Goal: Task Accomplishment & Management: Complete application form

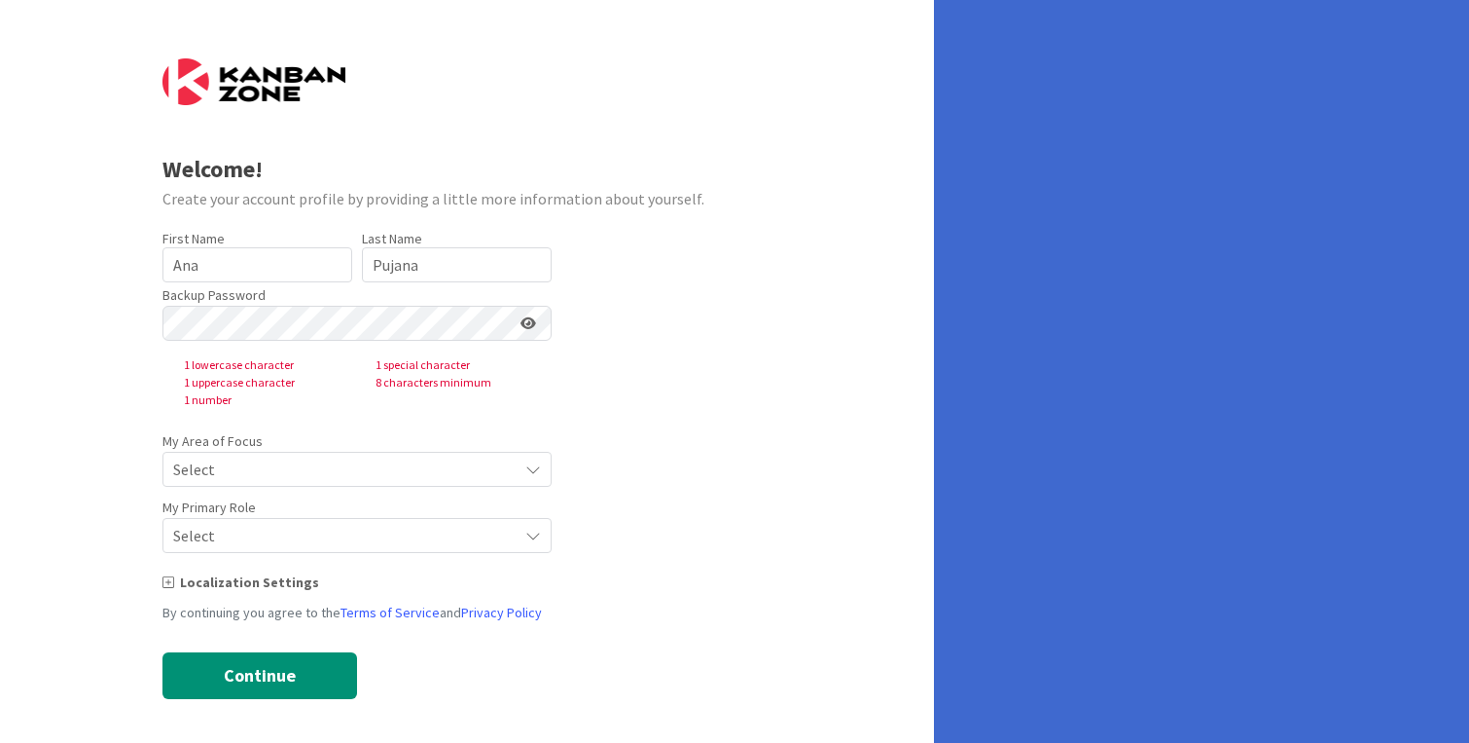
click at [403, 340] on div at bounding box center [357, 323] width 389 height 35
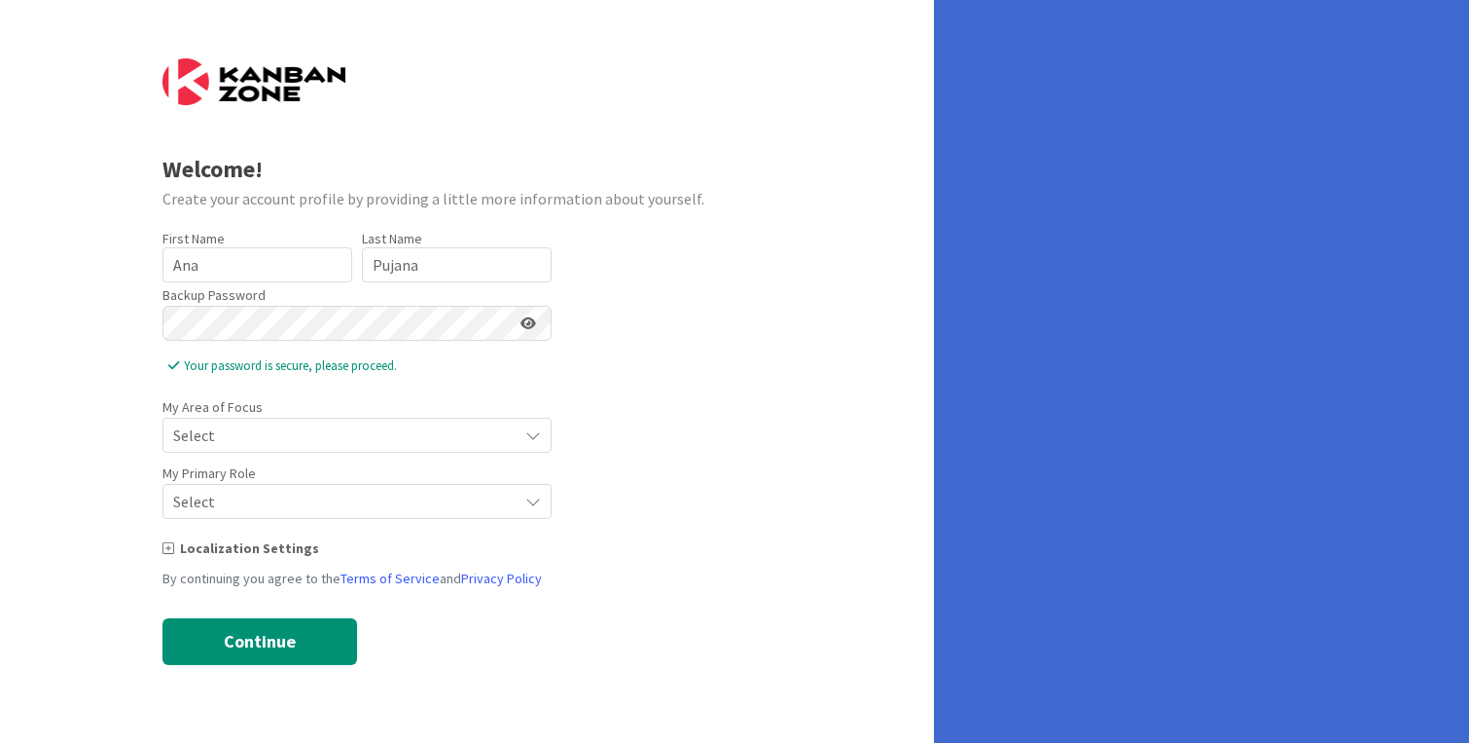
click at [366, 437] on span "Select" at bounding box center [340, 434] width 335 height 27
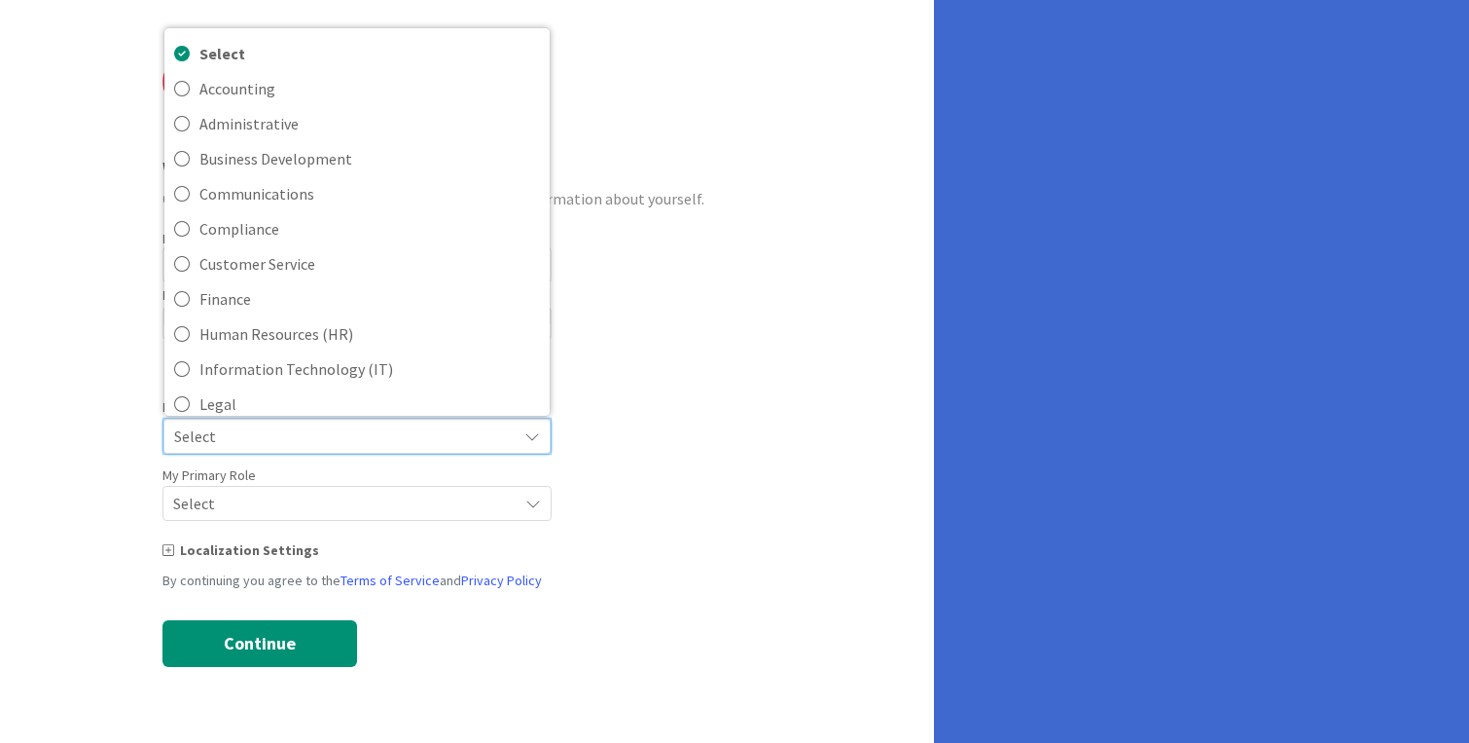
click at [612, 512] on form "Welcome! Create your account profile by providing a little more information abo…" at bounding box center [468, 362] width 610 height 608
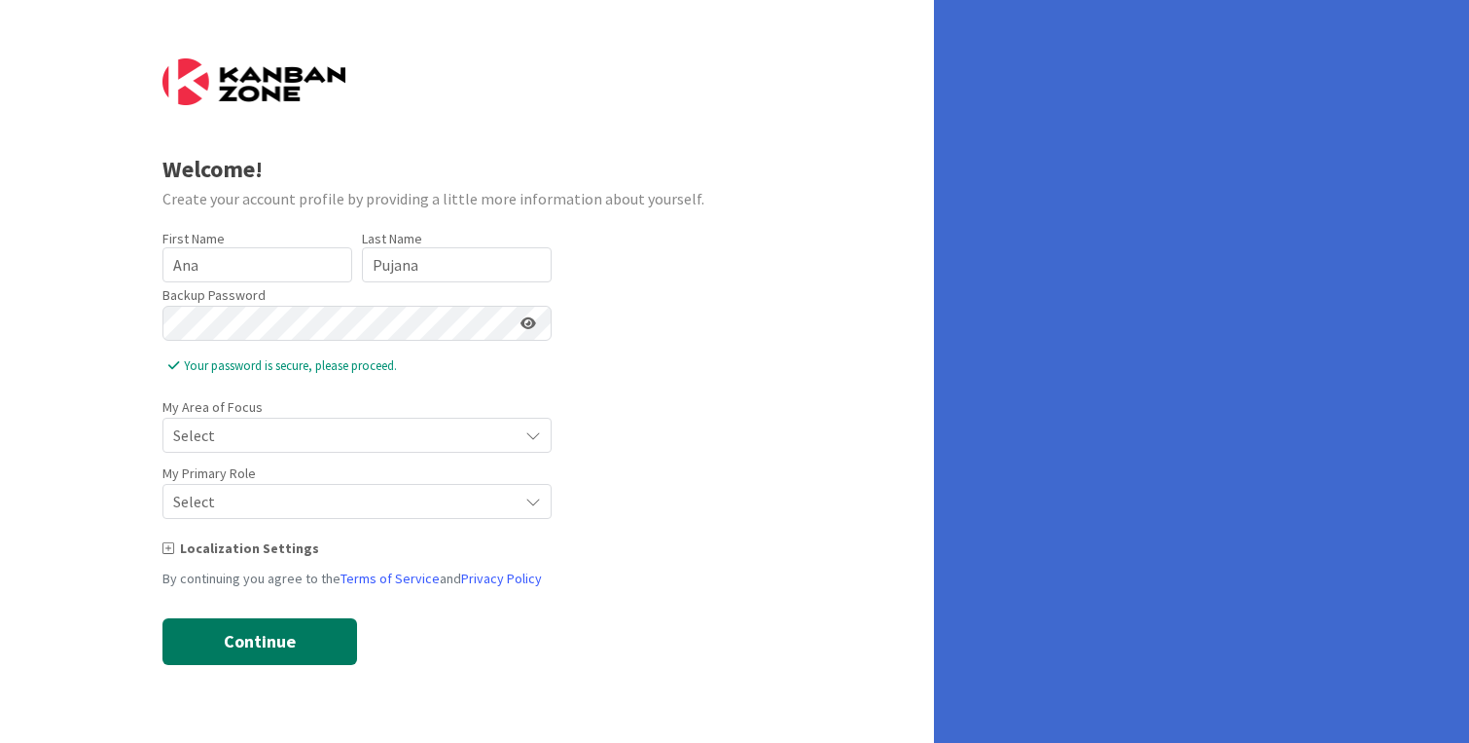
click at [242, 646] on button "Continue" at bounding box center [260, 641] width 195 height 47
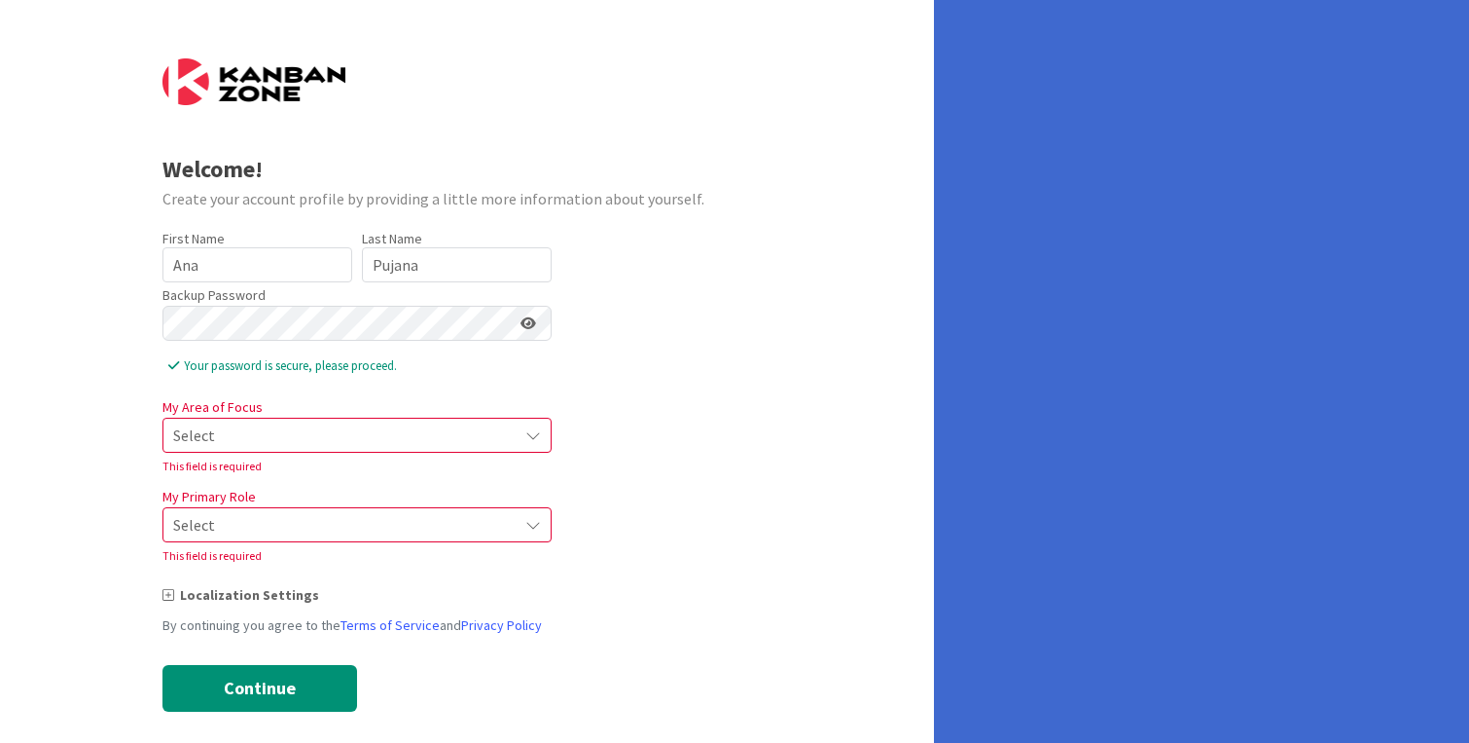
click at [318, 429] on span "Select" at bounding box center [340, 434] width 335 height 27
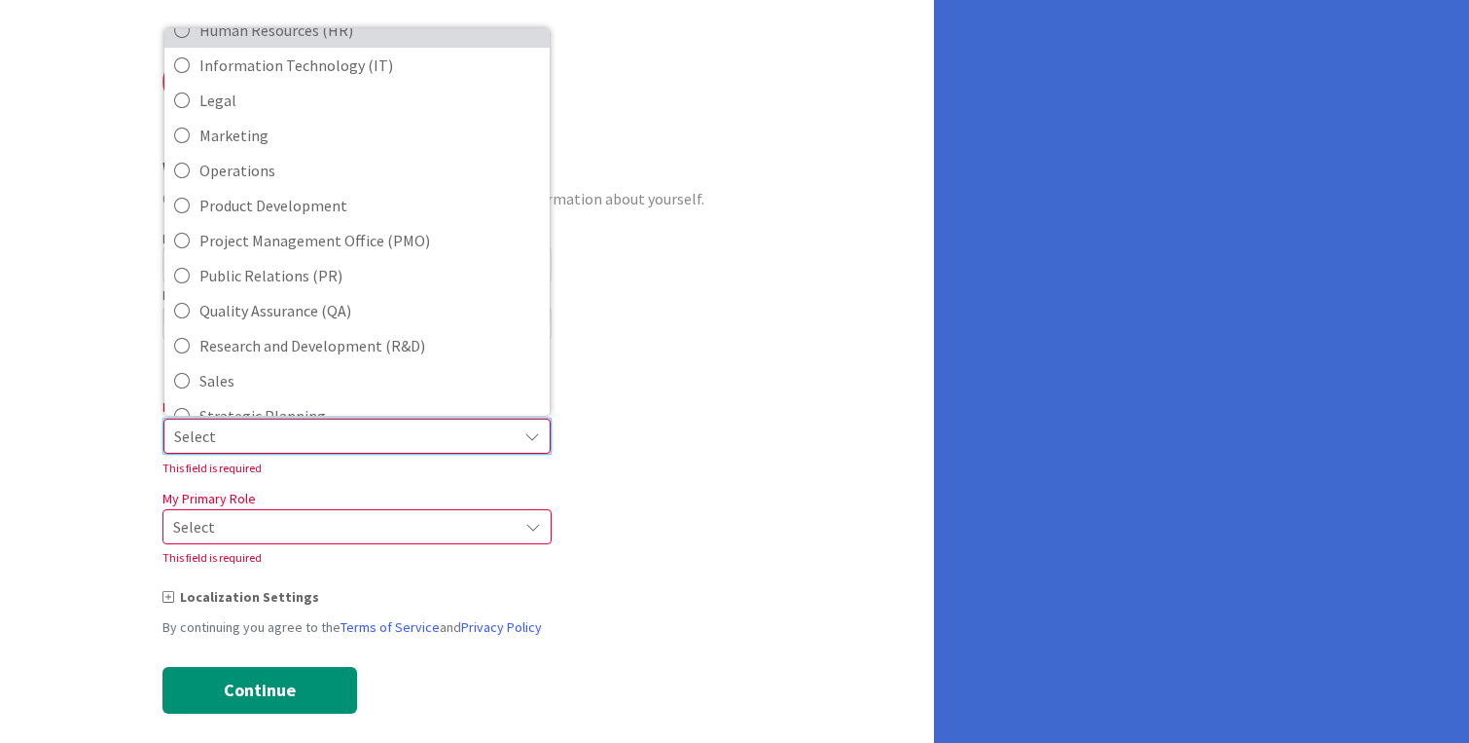
scroll to position [305, 0]
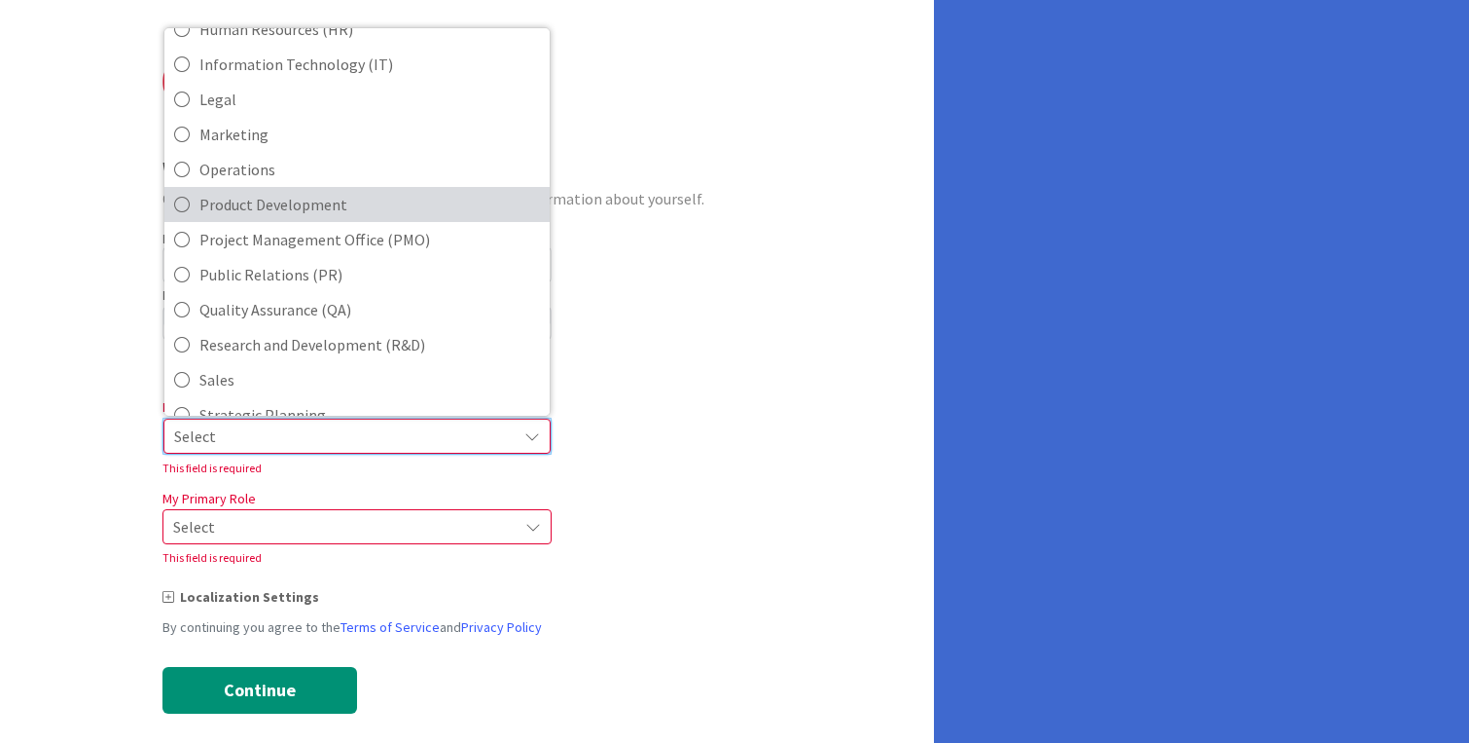
click at [269, 201] on span "Product Development" at bounding box center [369, 204] width 341 height 29
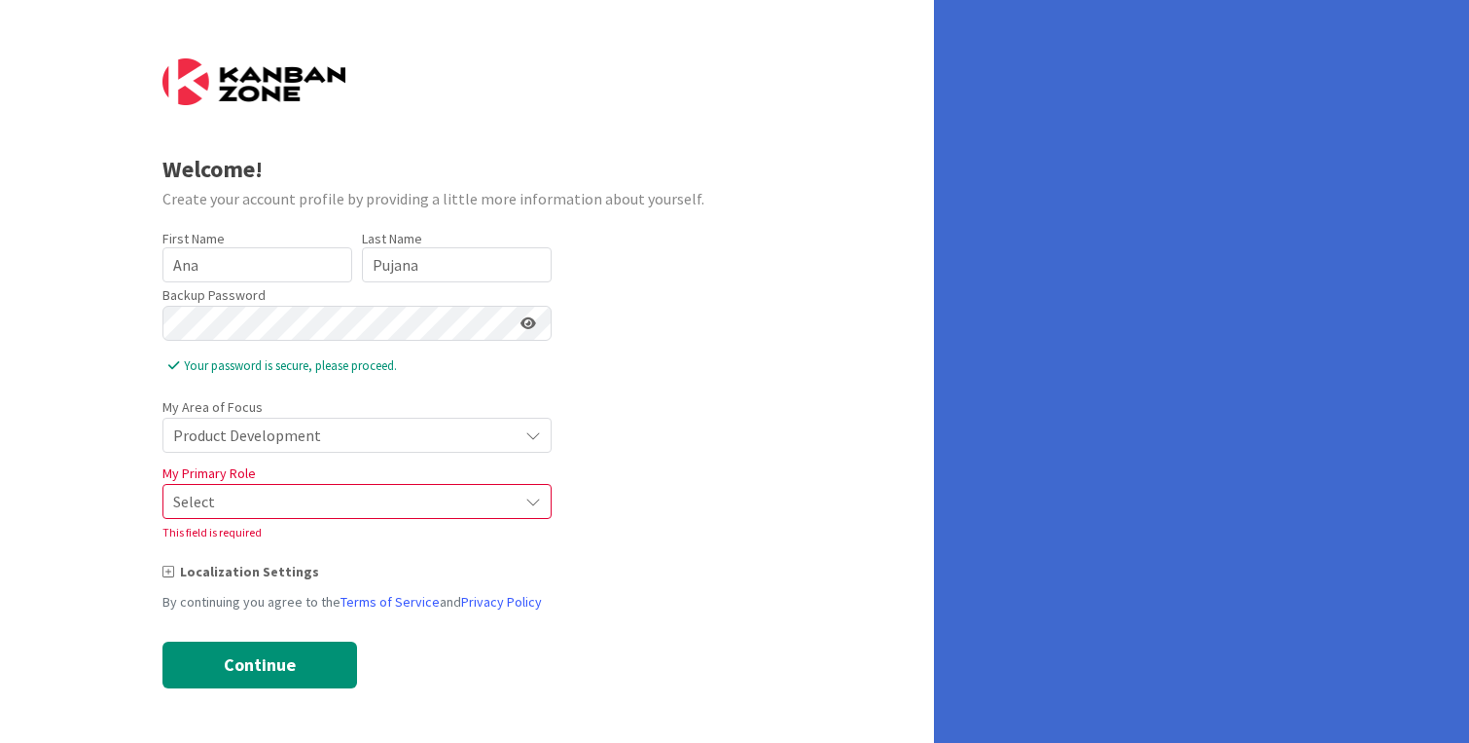
click at [302, 499] on span "Select" at bounding box center [340, 501] width 335 height 27
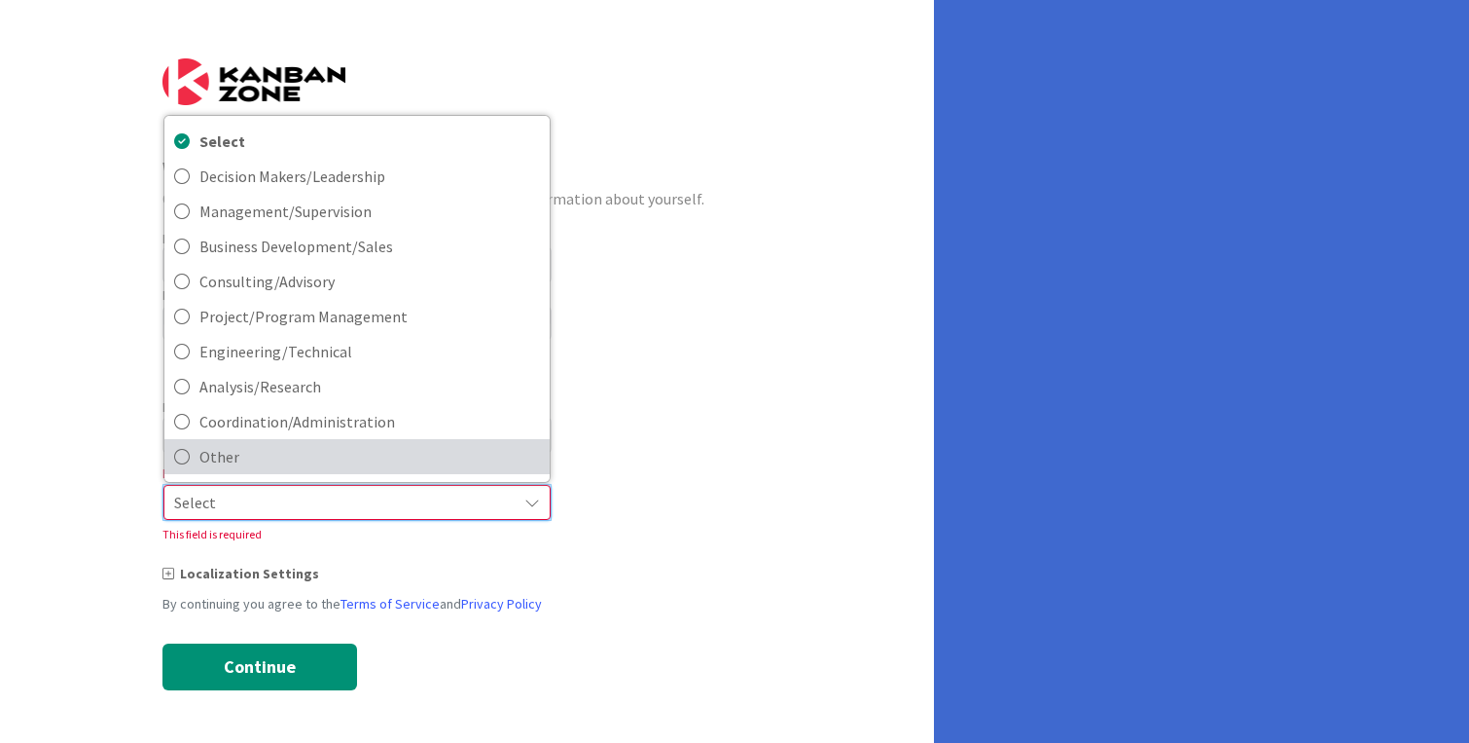
click at [232, 461] on span "Other" at bounding box center [369, 456] width 341 height 29
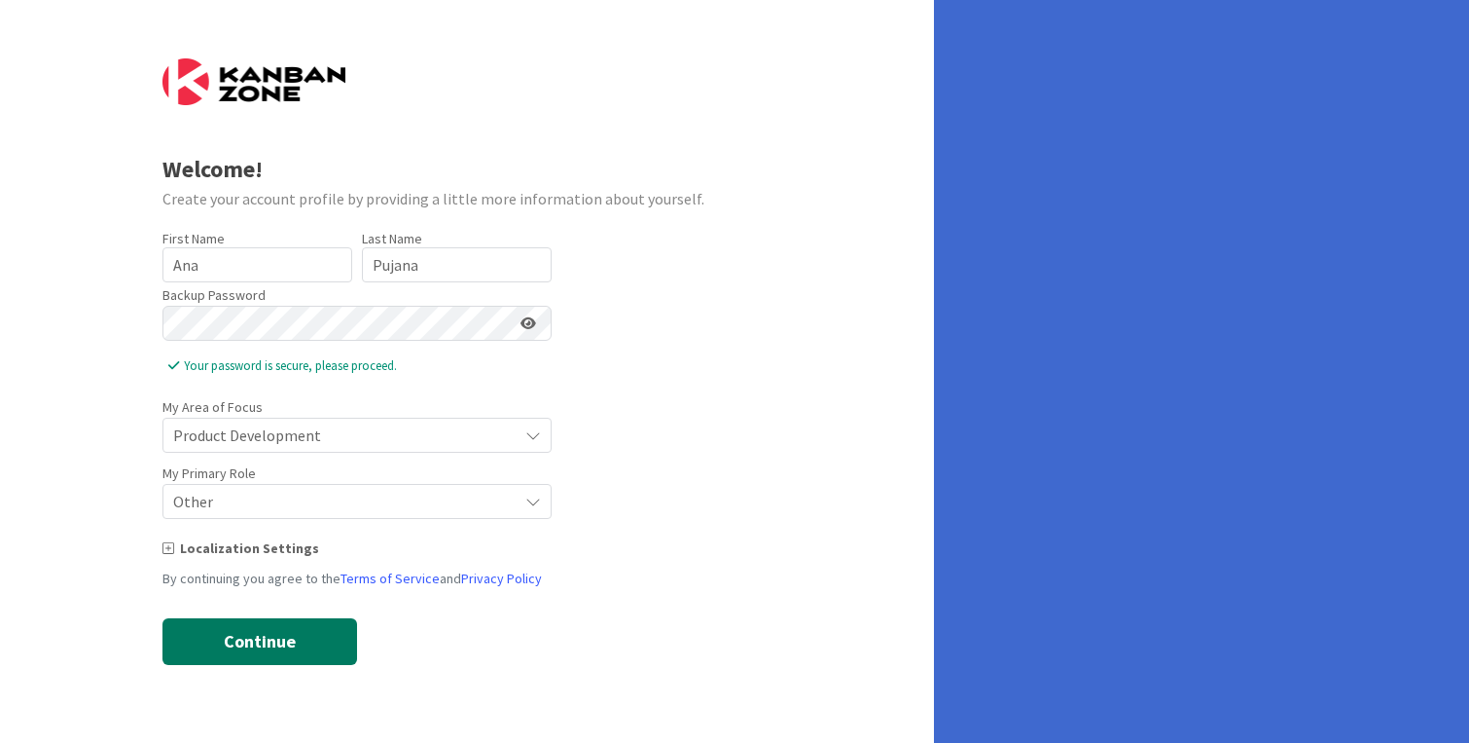
click at [263, 650] on button "Continue" at bounding box center [260, 641] width 195 height 47
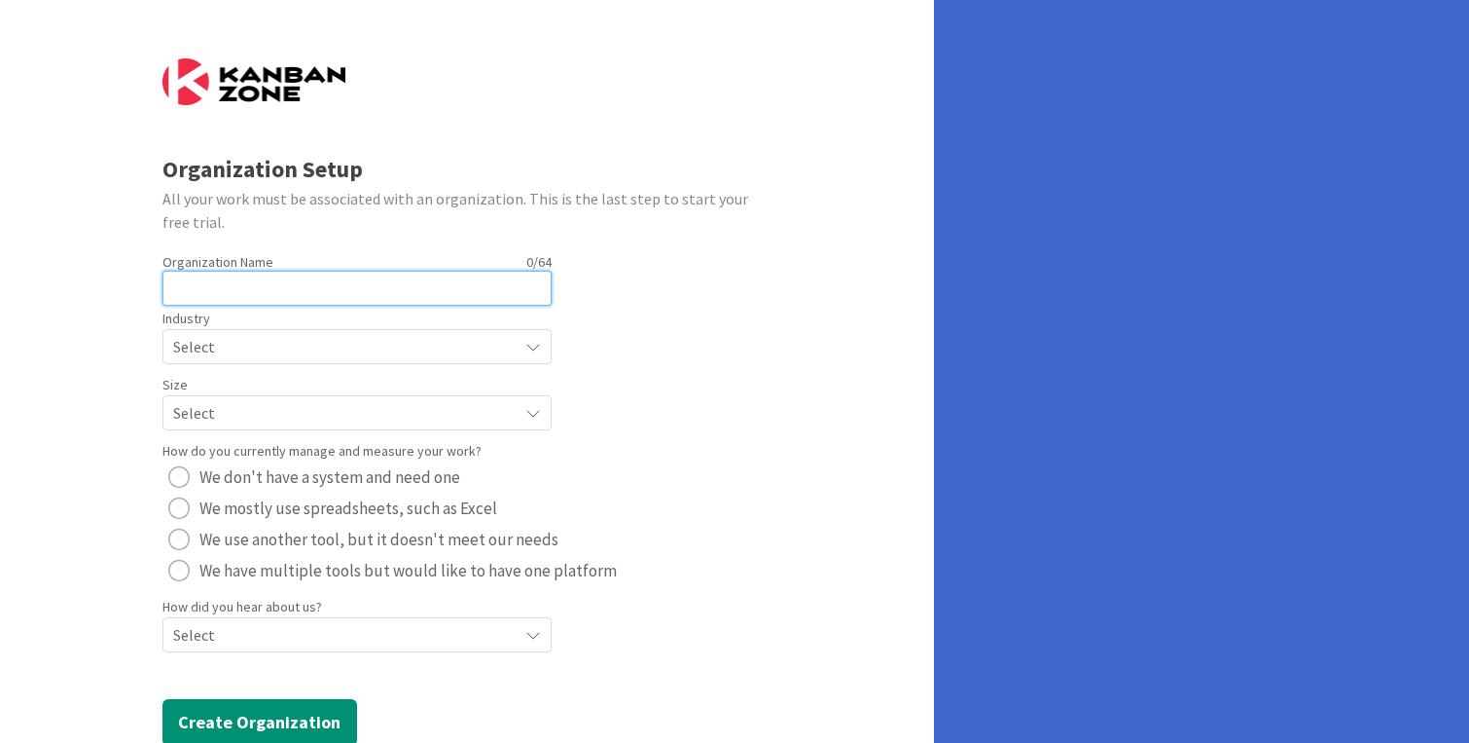
click at [342, 279] on input "text" at bounding box center [357, 288] width 389 height 35
type input "[PERSON_NAME]"
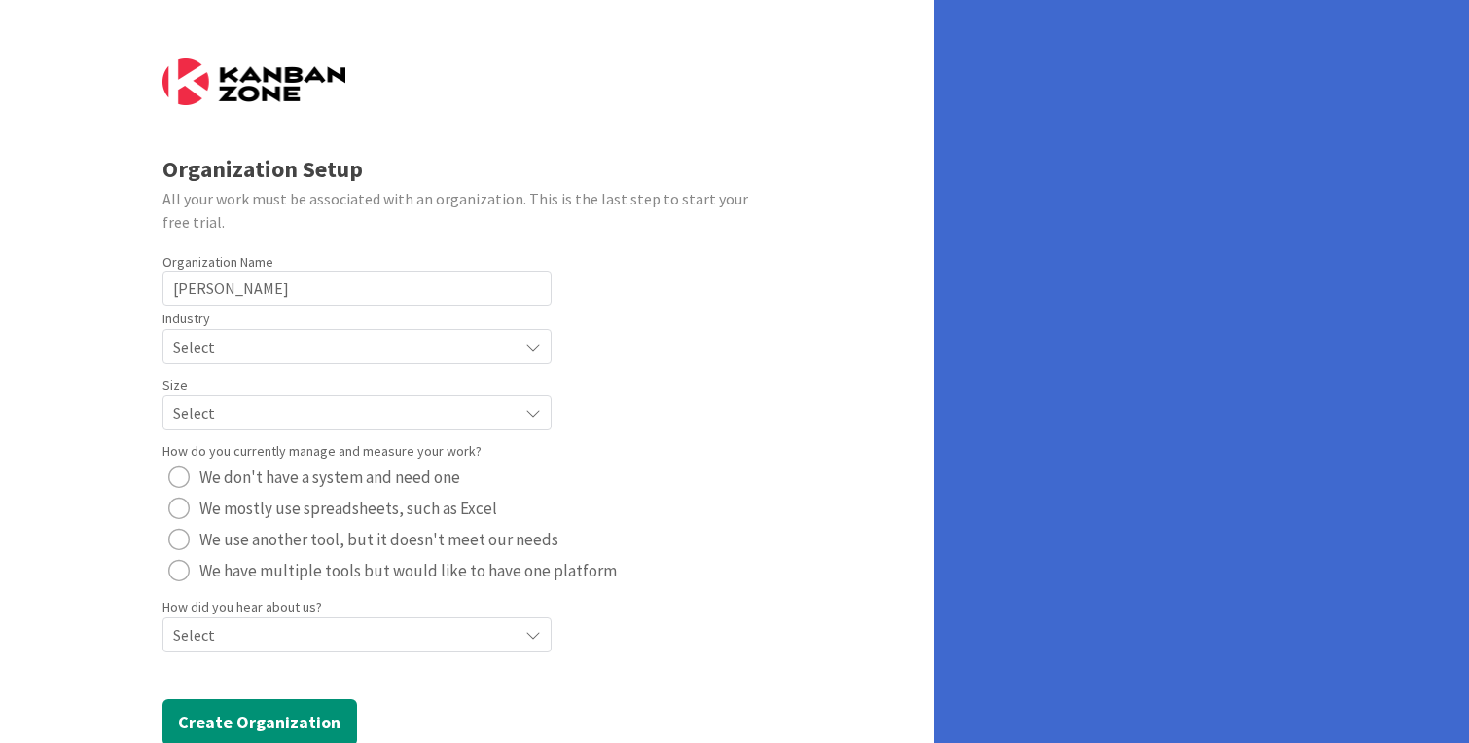
click at [276, 350] on span "Select" at bounding box center [340, 346] width 335 height 27
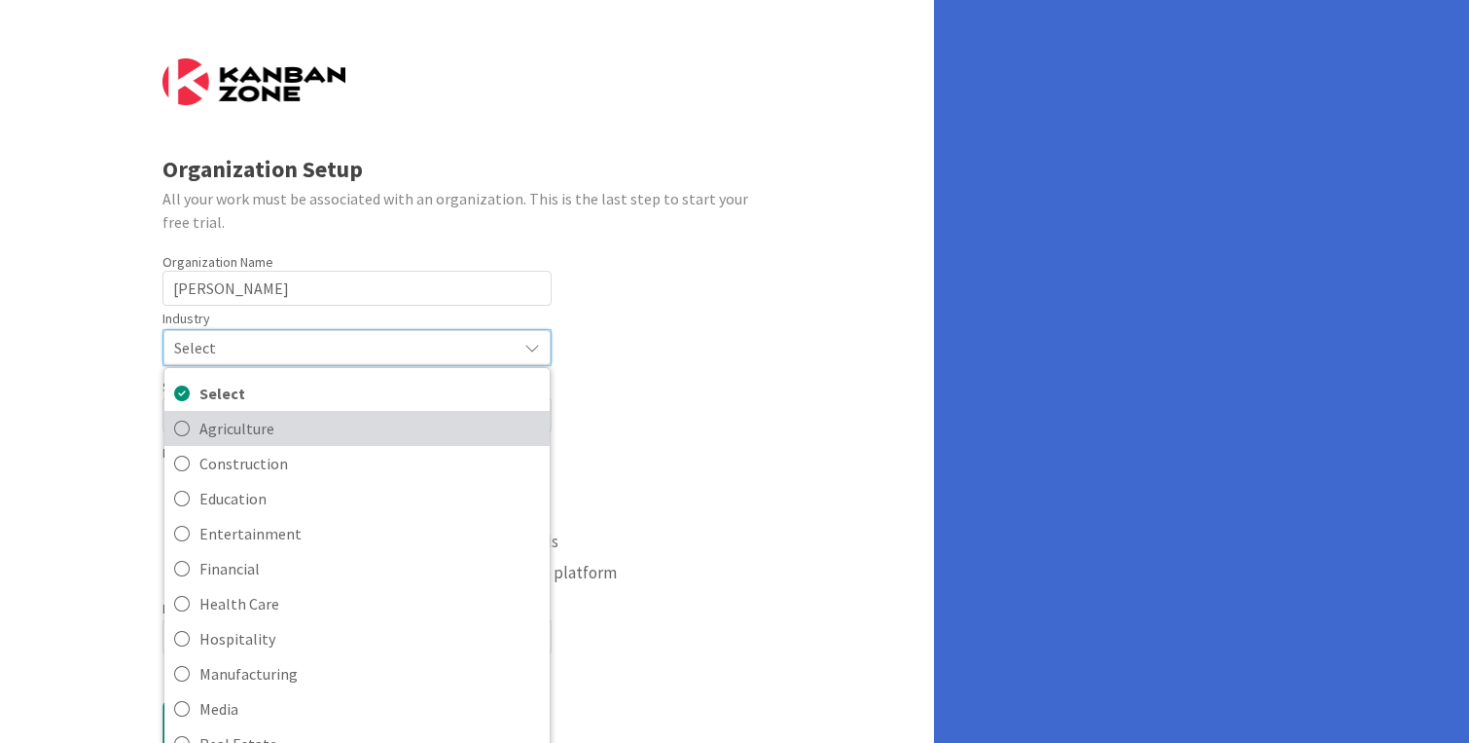
click at [258, 420] on span "Agriculture" at bounding box center [369, 428] width 341 height 29
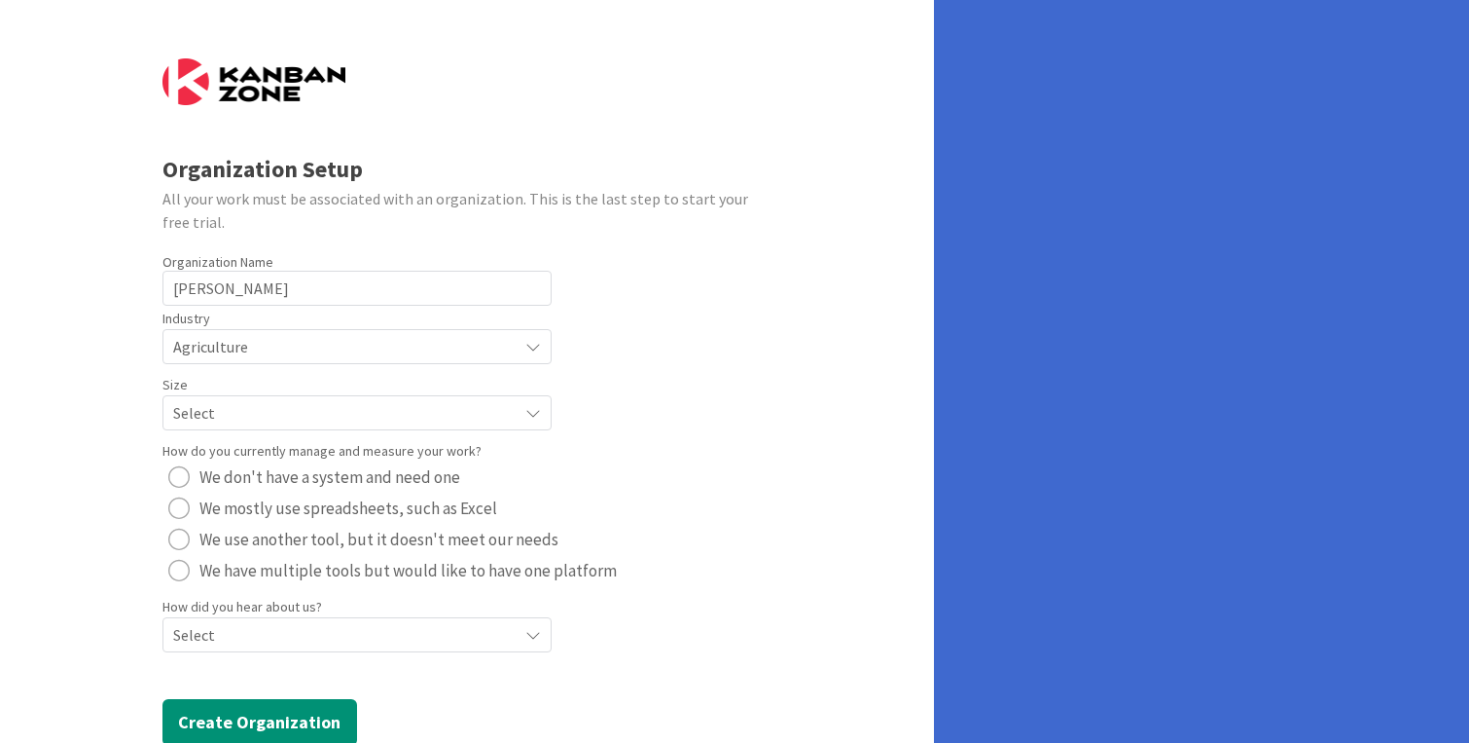
click at [249, 360] on span "Select" at bounding box center [340, 346] width 335 height 27
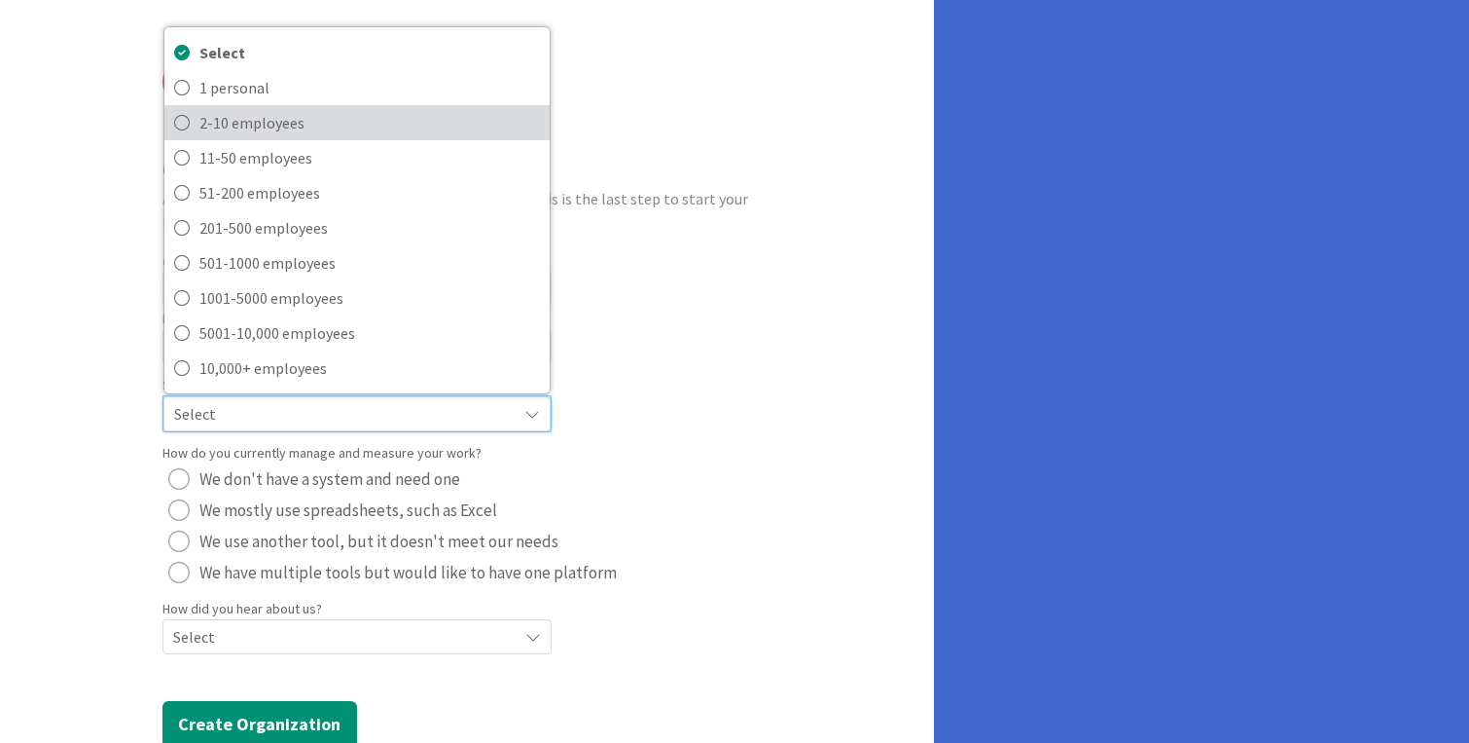
click at [308, 115] on span "2-10 employees" at bounding box center [369, 122] width 341 height 29
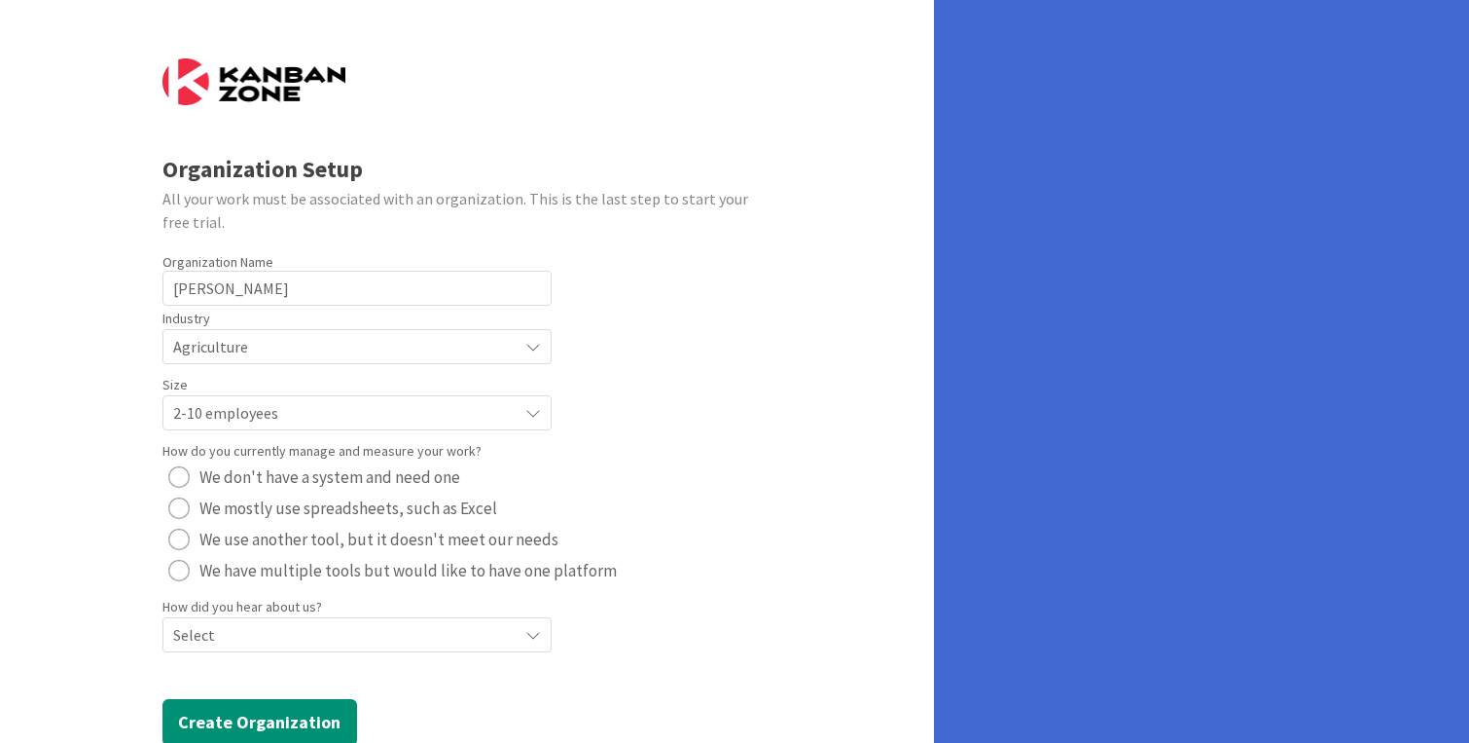
scroll to position [51, 0]
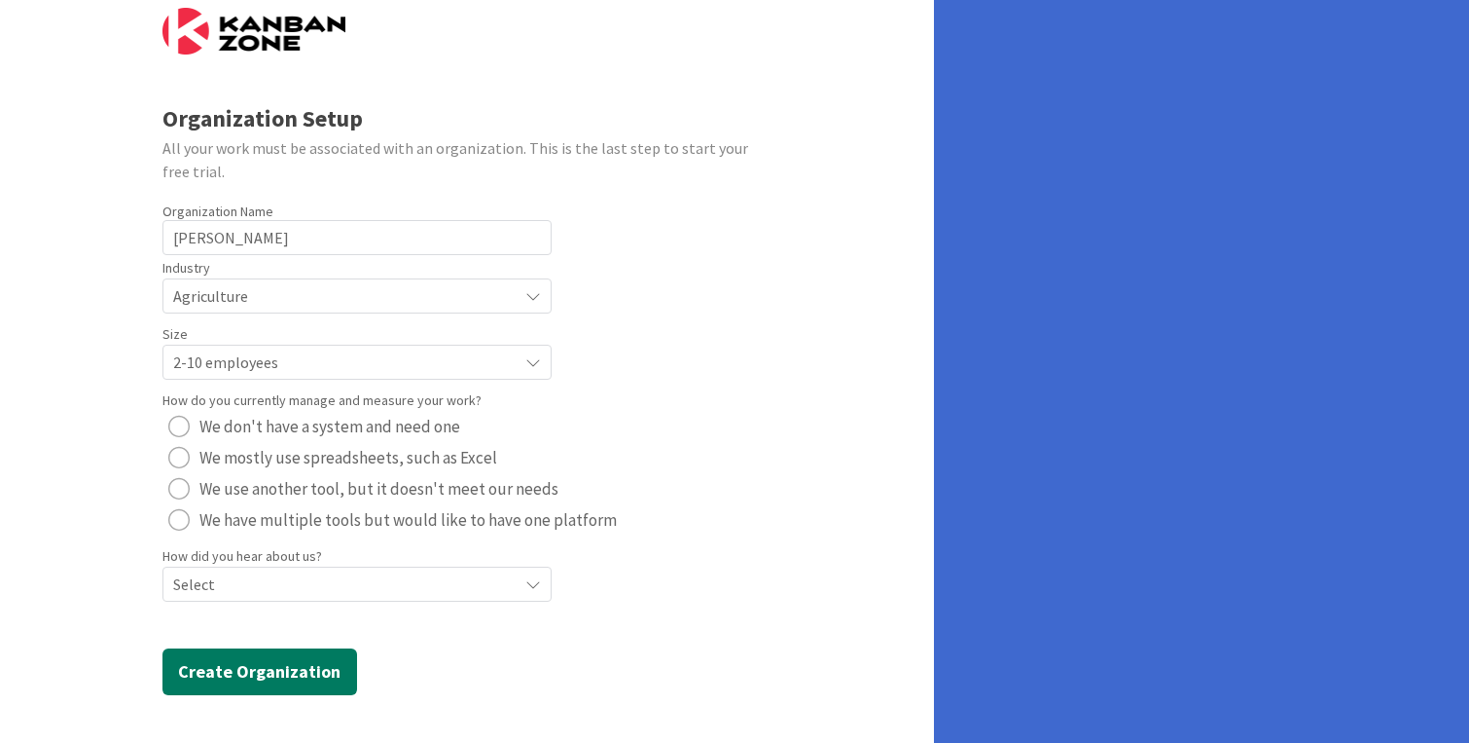
click at [274, 684] on button "Create Organization" at bounding box center [260, 671] width 195 height 47
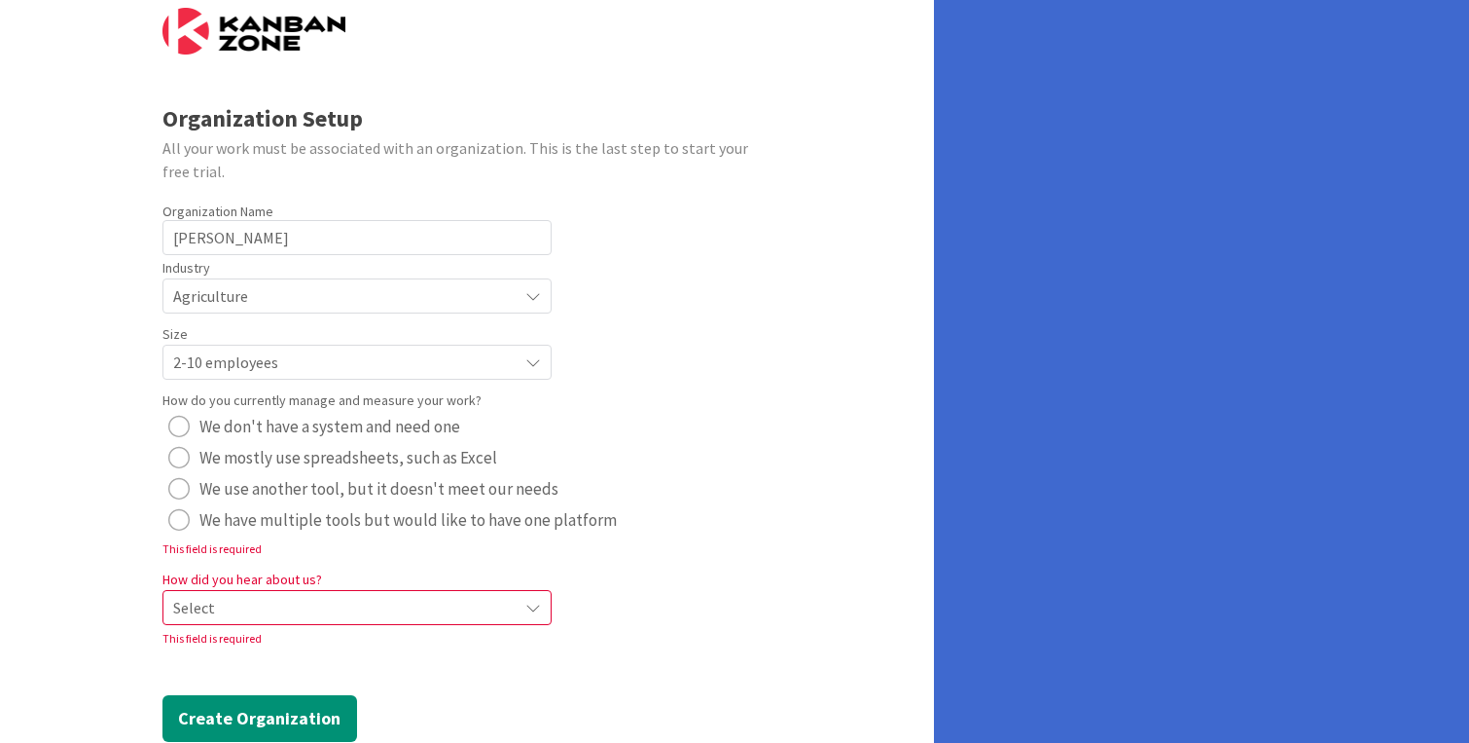
click at [276, 616] on span "Select" at bounding box center [340, 607] width 335 height 27
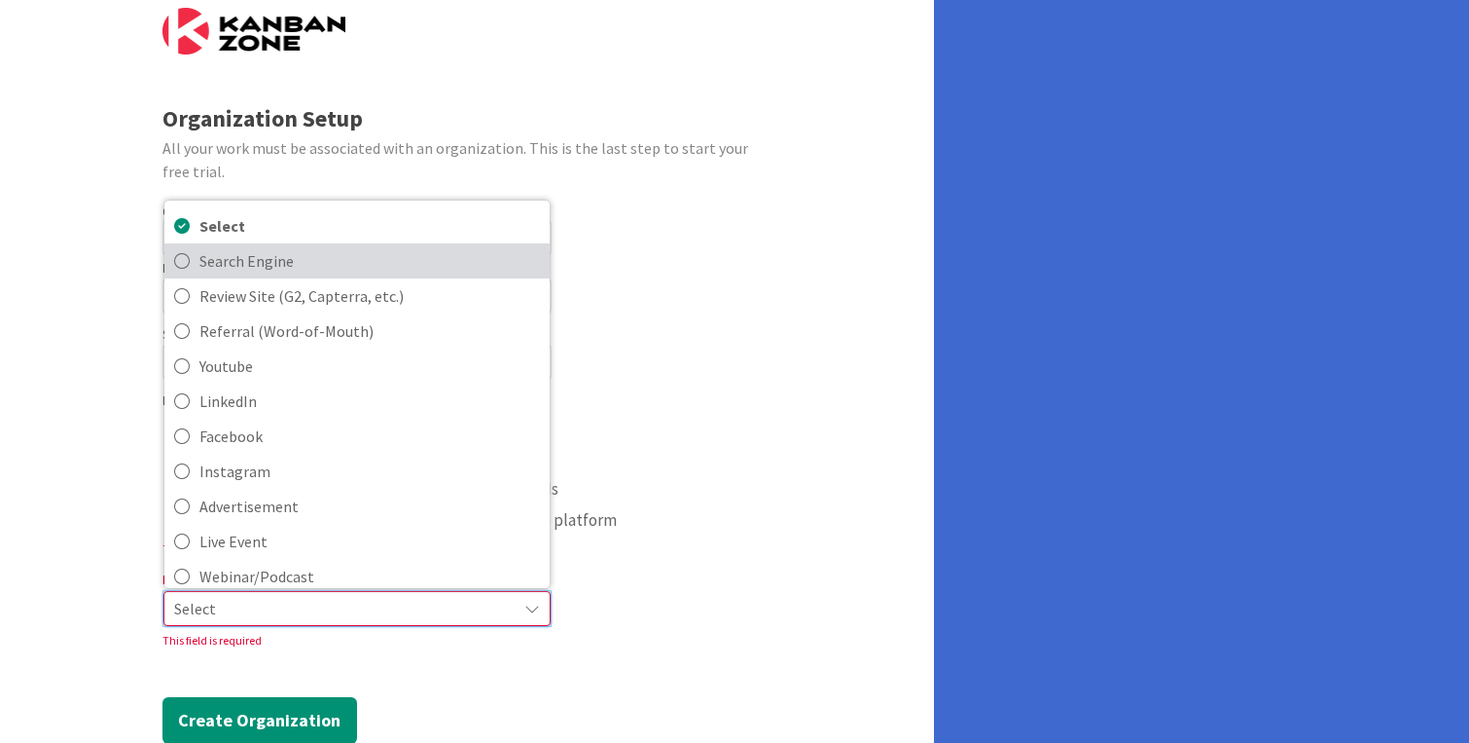
click at [300, 268] on span "Search Engine" at bounding box center [369, 260] width 341 height 29
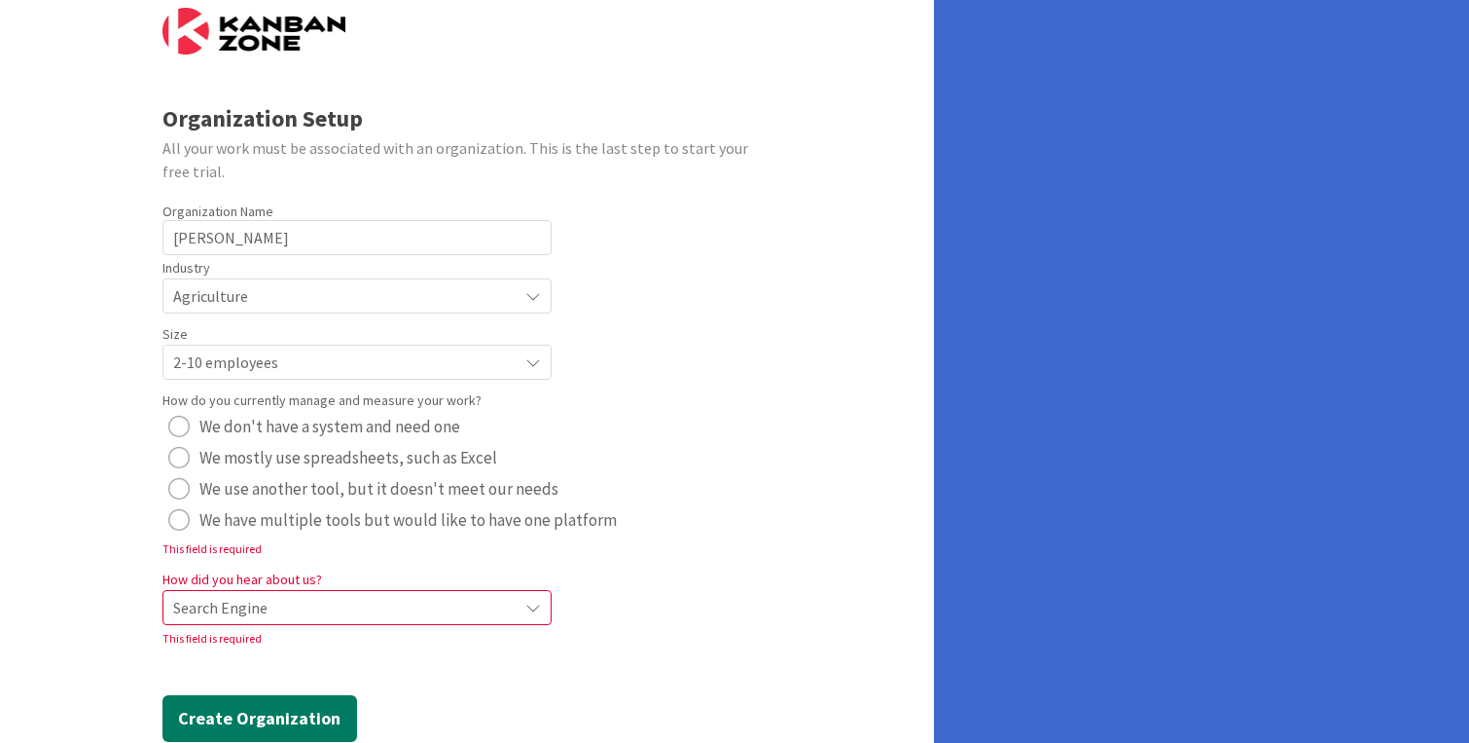
click at [251, 705] on button "Create Organization" at bounding box center [260, 718] width 195 height 47
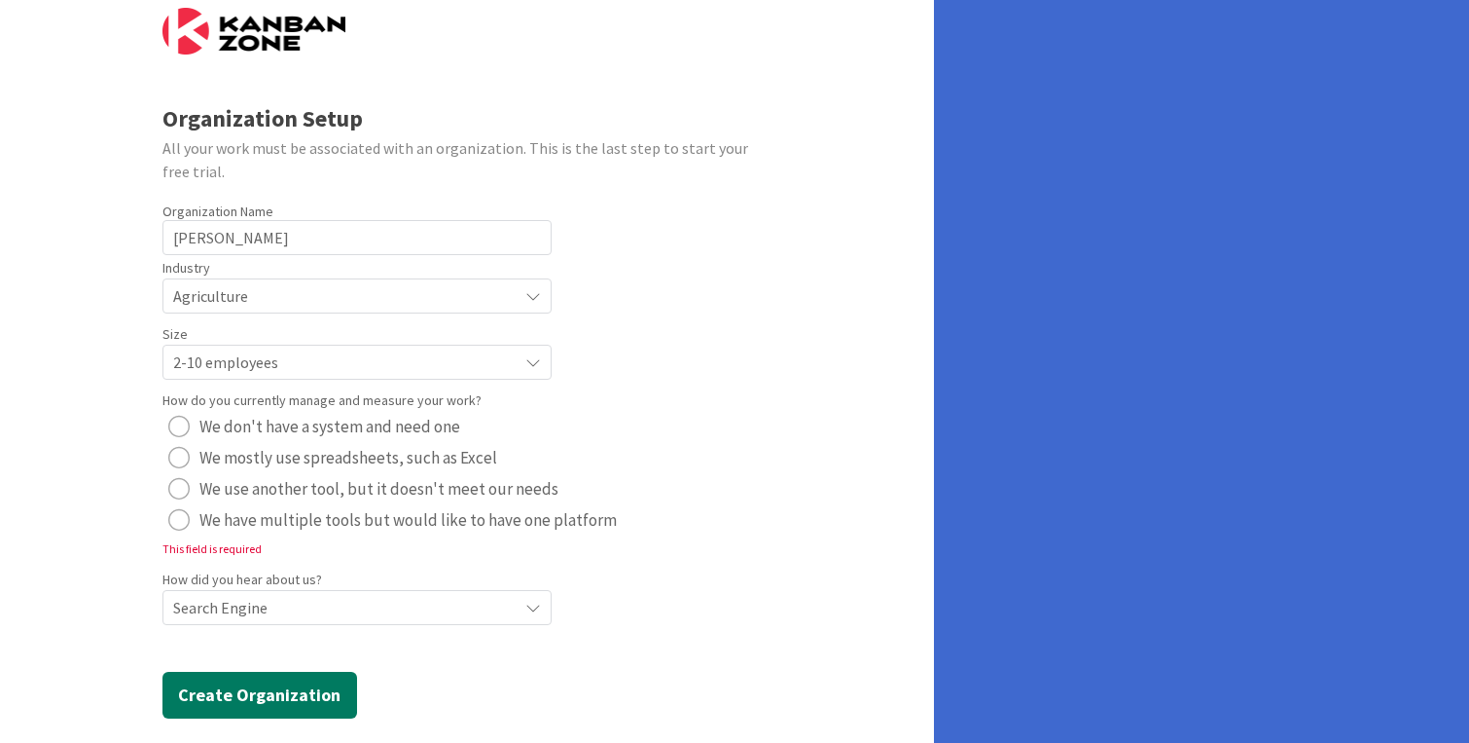
click at [276, 693] on button "Create Organization" at bounding box center [260, 694] width 195 height 47
click at [182, 419] on div "radio" at bounding box center [178, 426] width 21 height 21
click at [280, 698] on button "Create Organization" at bounding box center [260, 694] width 195 height 47
